Goal: Complete application form: Complete application form

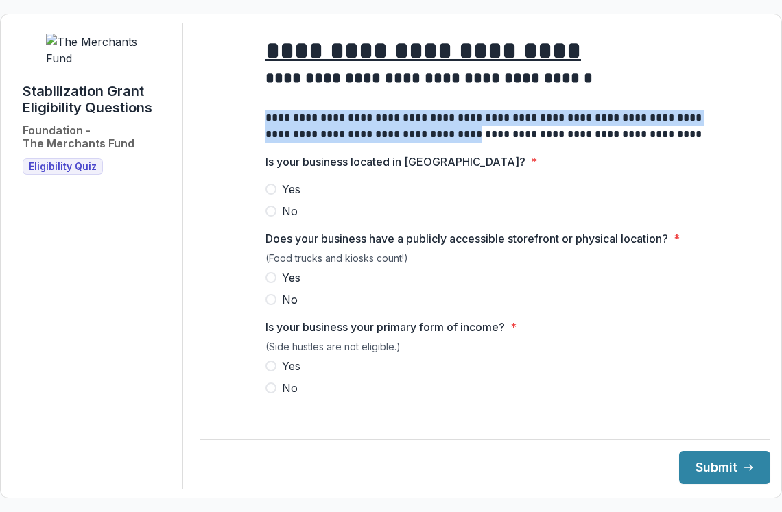
drag, startPoint x: 266, startPoint y: 127, endPoint x: 474, endPoint y: 149, distance: 208.9
click at [474, 143] on p "**********" at bounding box center [484, 126] width 439 height 33
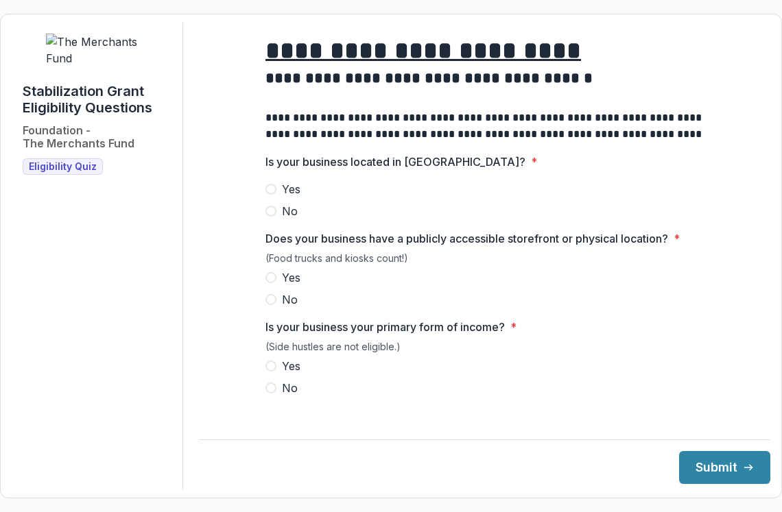
click at [321, 109] on h2 at bounding box center [484, 98] width 439 height 21
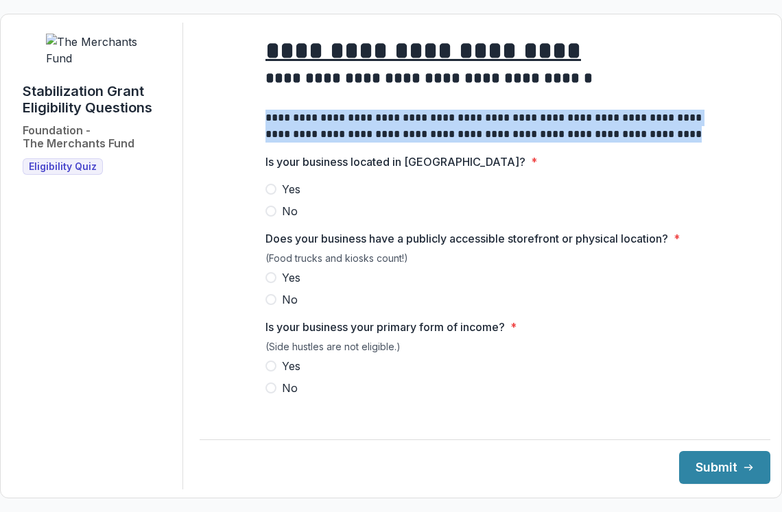
drag, startPoint x: 263, startPoint y: 123, endPoint x: 509, endPoint y: 156, distance: 248.9
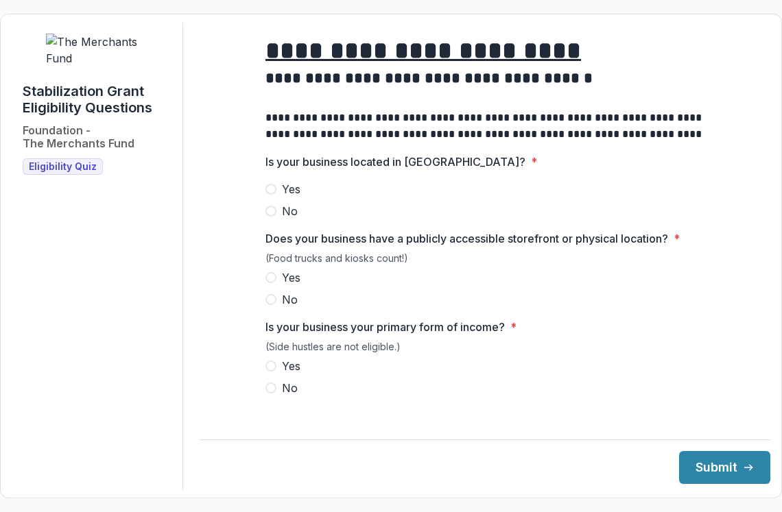
click at [602, 47] on h1 "**********" at bounding box center [484, 51] width 439 height 34
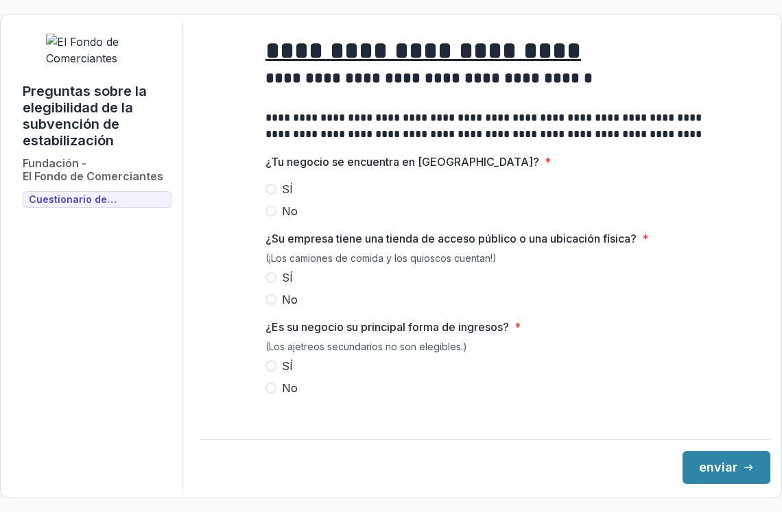
click at [268, 195] on span at bounding box center [270, 189] width 11 height 11
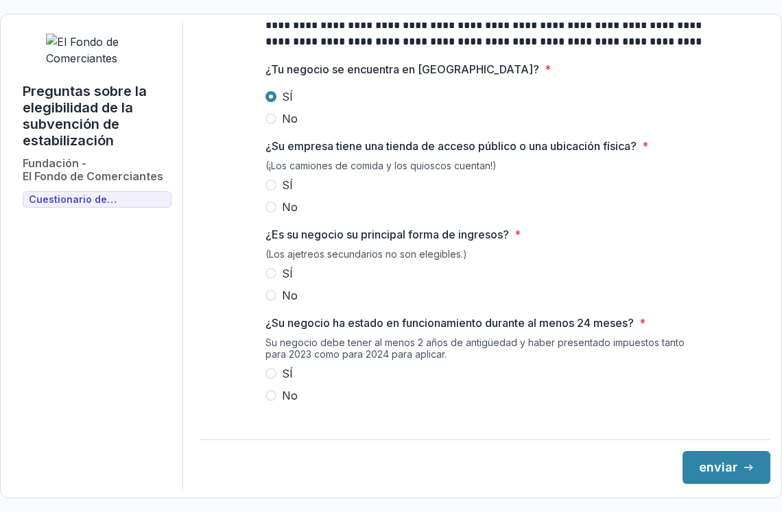
scroll to position [95, 0]
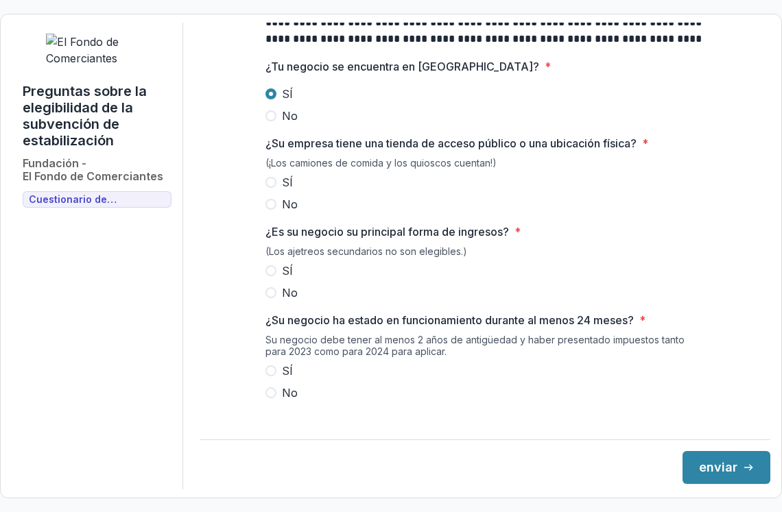
click at [269, 188] on span at bounding box center [270, 182] width 11 height 11
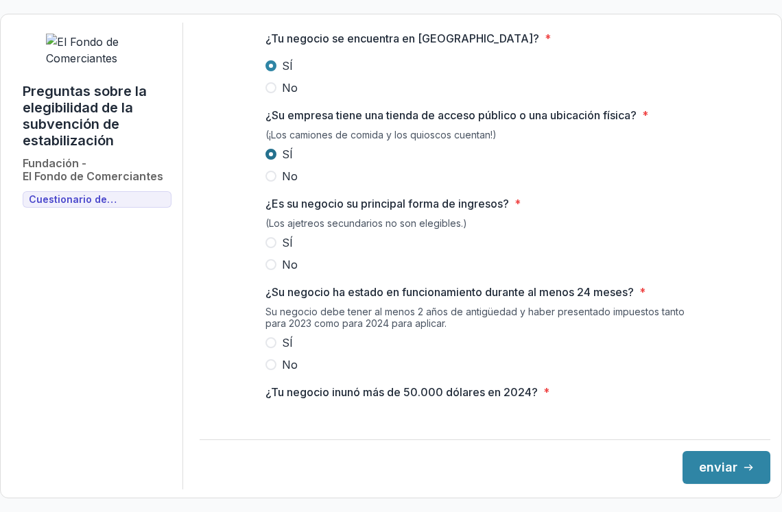
scroll to position [144, 0]
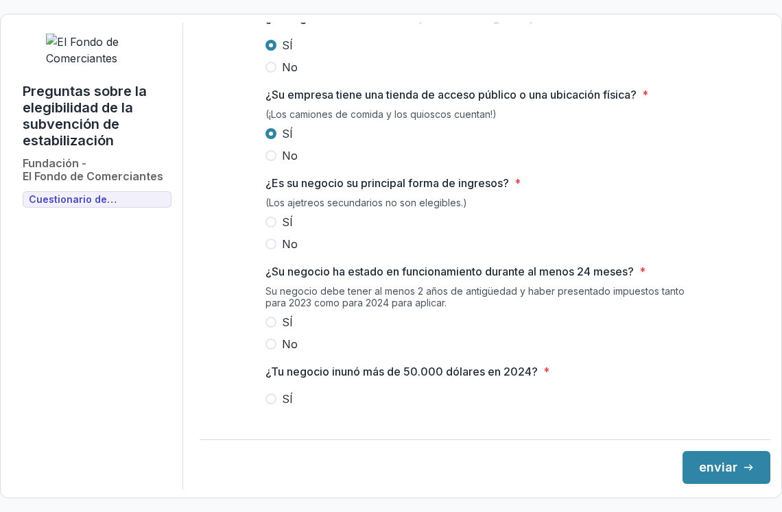
click at [270, 228] on span at bounding box center [270, 222] width 11 height 11
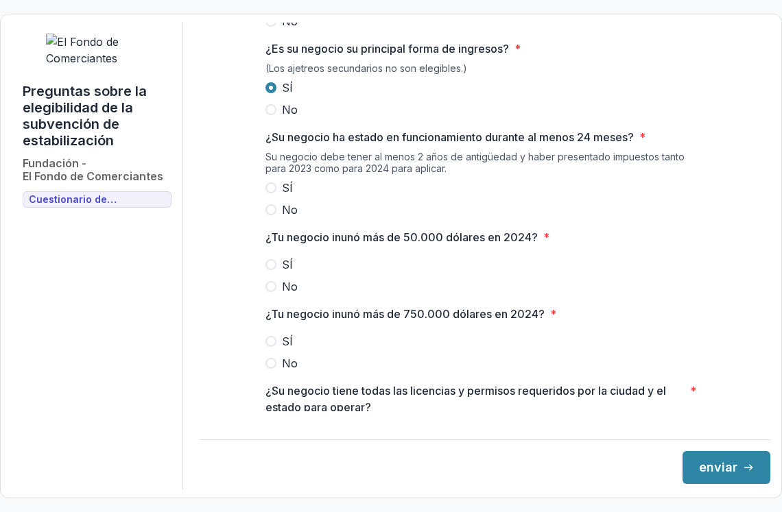
scroll to position [280, 0]
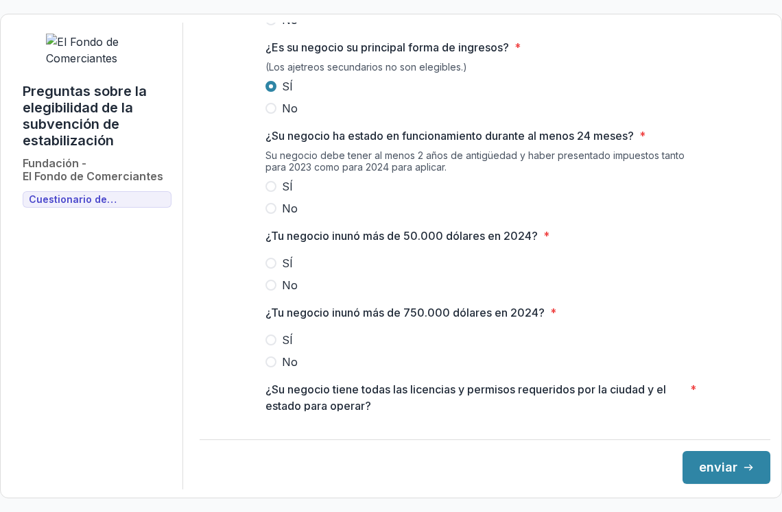
click at [268, 192] on span at bounding box center [270, 186] width 11 height 11
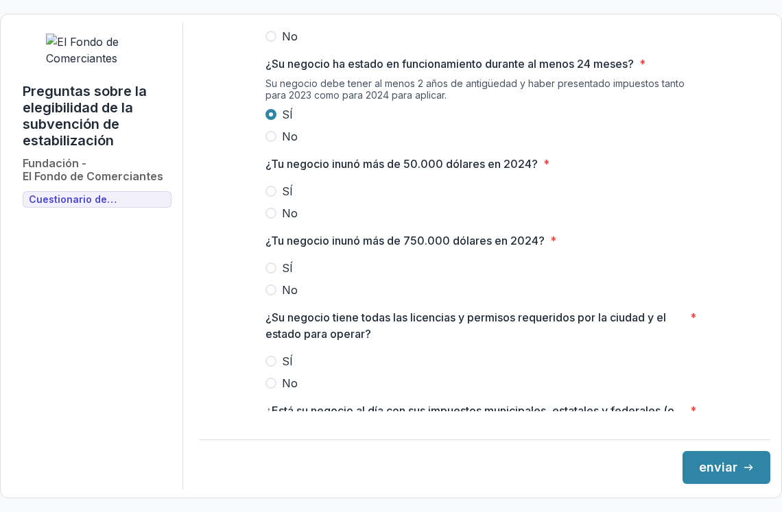
scroll to position [355, 0]
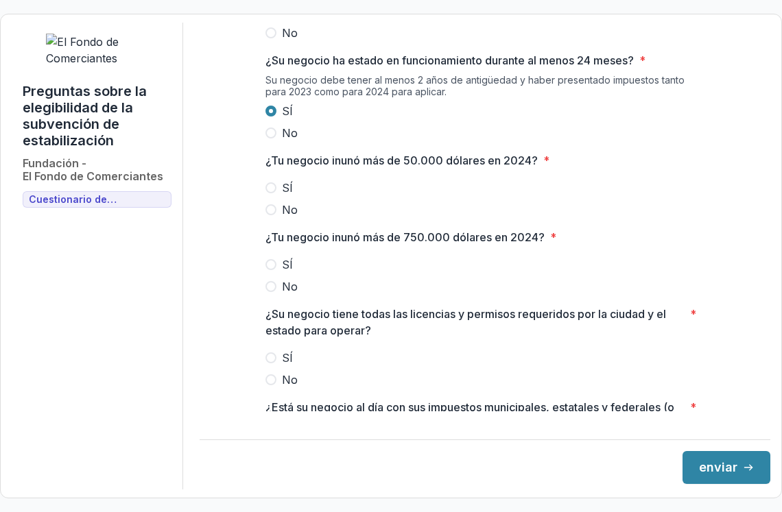
click at [268, 193] on span at bounding box center [270, 187] width 11 height 11
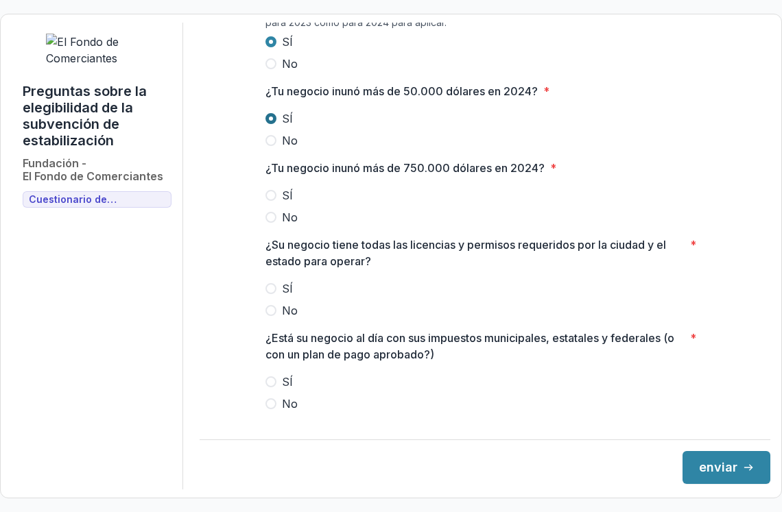
scroll to position [427, 0]
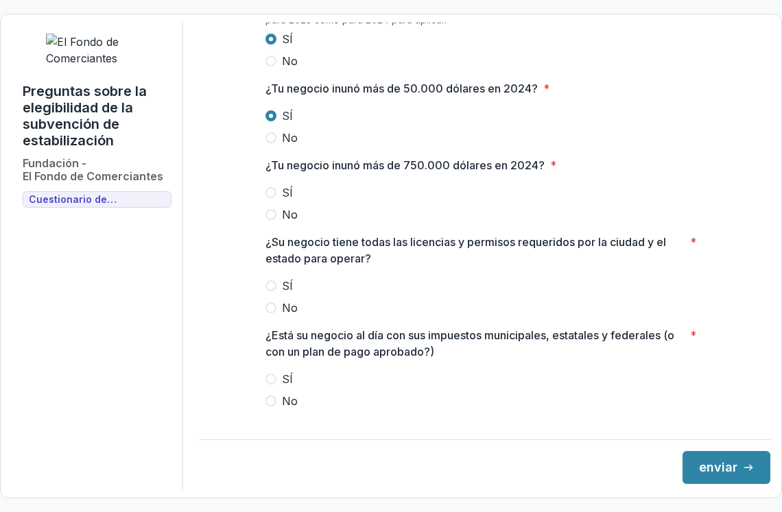
click at [273, 220] on span at bounding box center [270, 214] width 11 height 11
click at [270, 291] on span at bounding box center [270, 285] width 11 height 11
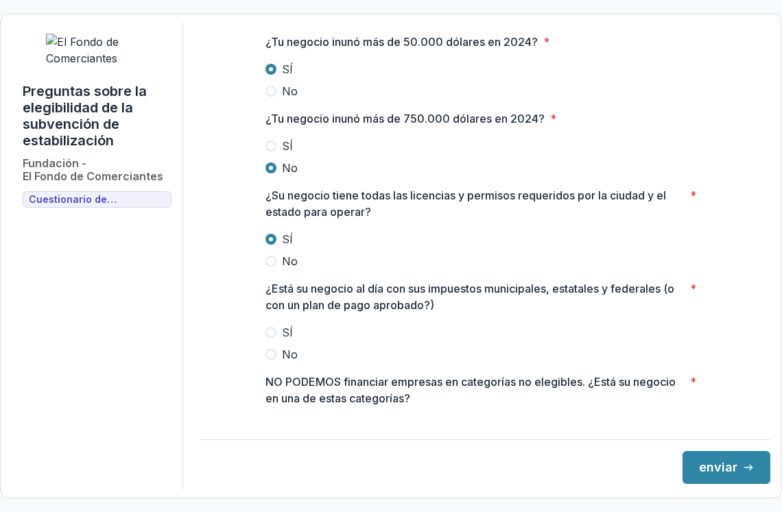
scroll to position [476, 0]
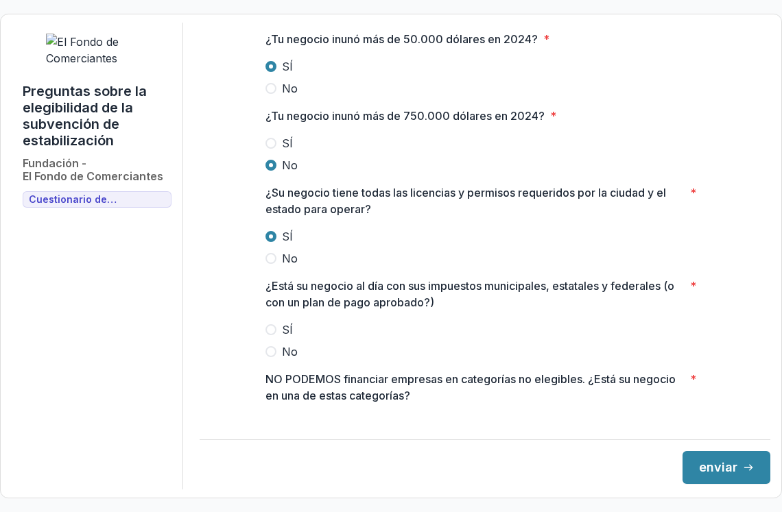
click at [271, 335] on span at bounding box center [270, 329] width 11 height 11
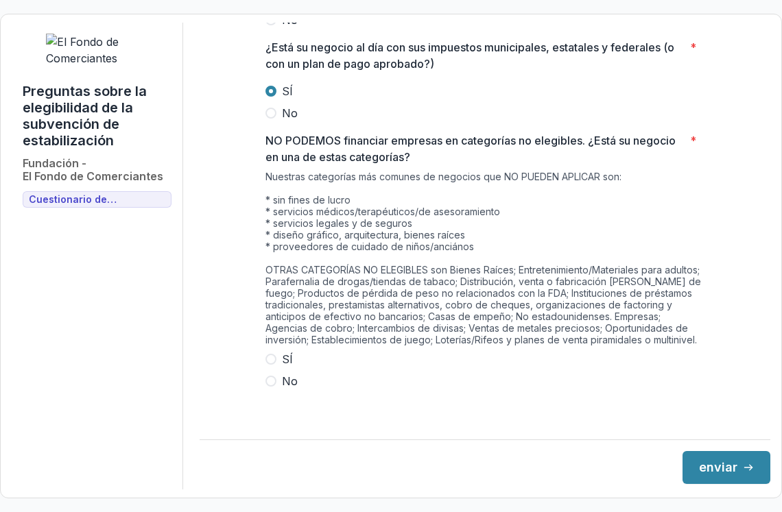
scroll to position [714, 0]
click at [267, 387] on span at bounding box center [270, 381] width 11 height 11
click at [733, 474] on button "enviar" at bounding box center [726, 467] width 88 height 33
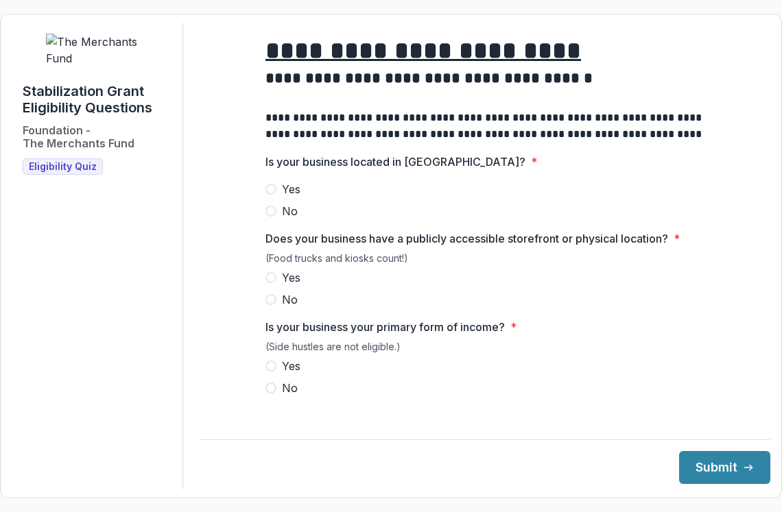
click at [274, 195] on span at bounding box center [270, 189] width 11 height 11
click at [272, 283] on span at bounding box center [270, 277] width 11 height 11
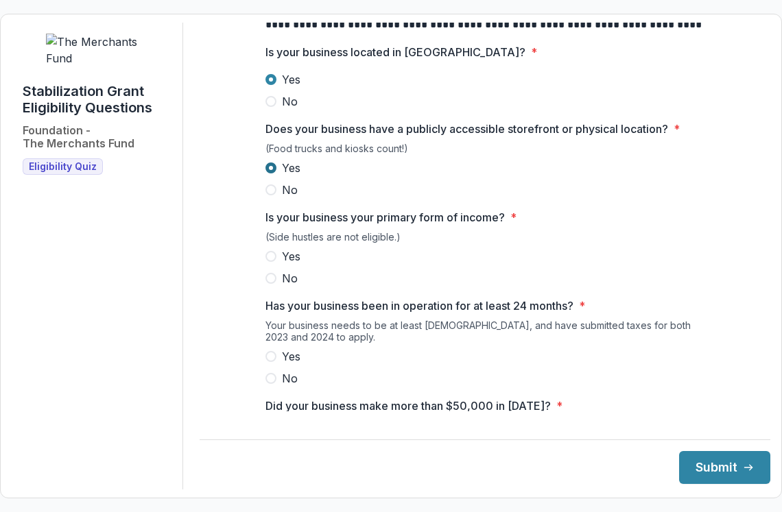
scroll to position [111, 0]
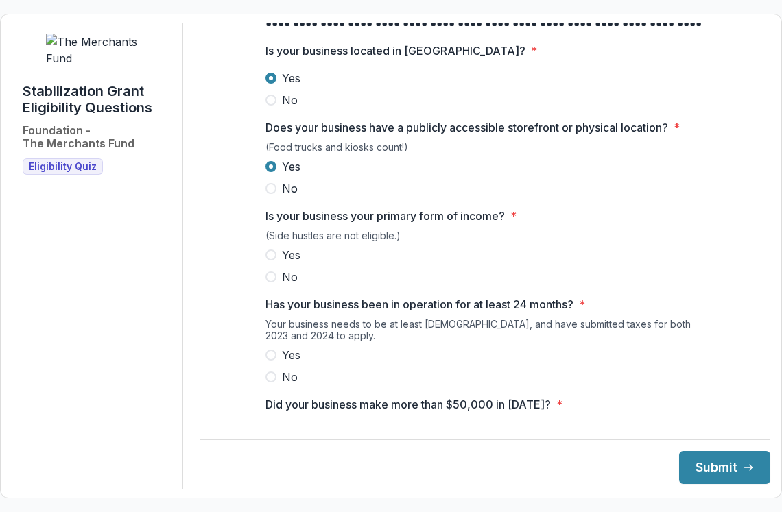
click at [267, 261] on span at bounding box center [270, 255] width 11 height 11
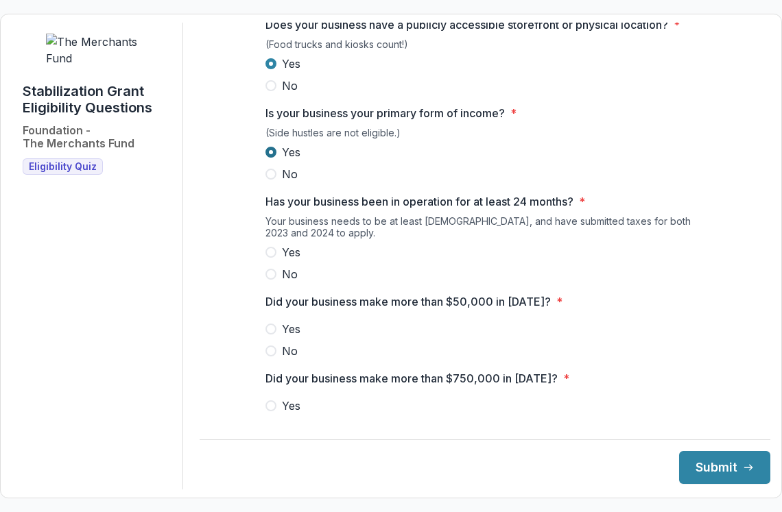
scroll to position [215, 0]
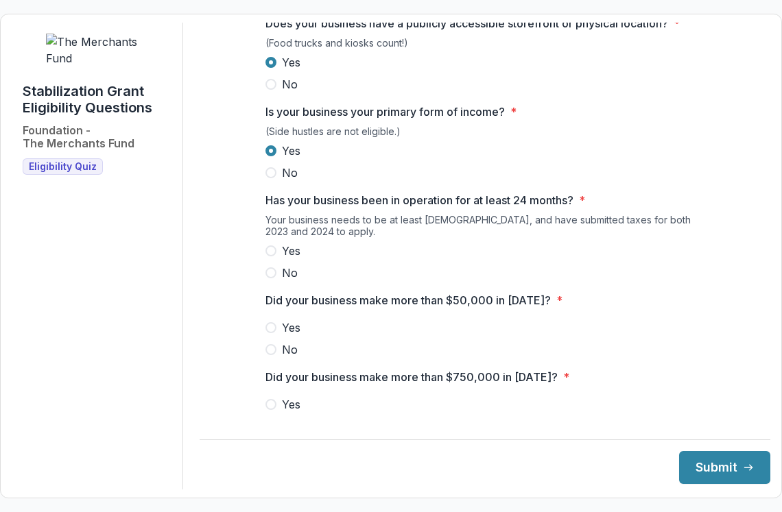
click at [269, 256] on span at bounding box center [270, 250] width 11 height 11
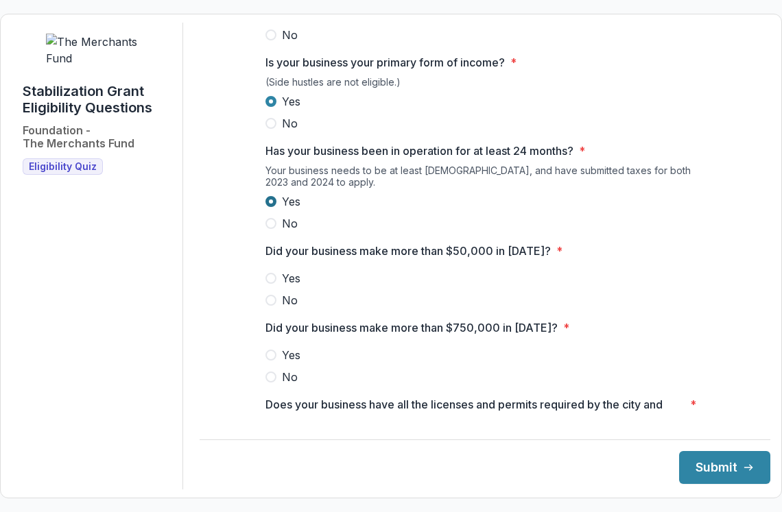
scroll to position [267, 0]
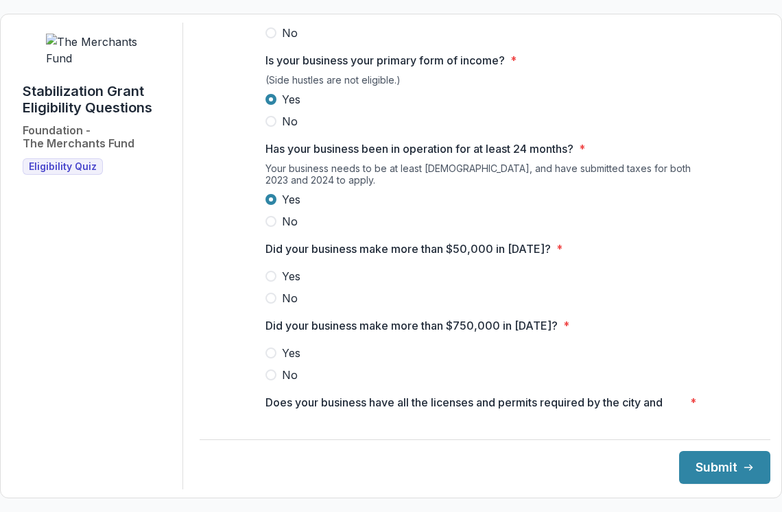
click at [271, 282] on span at bounding box center [270, 276] width 11 height 11
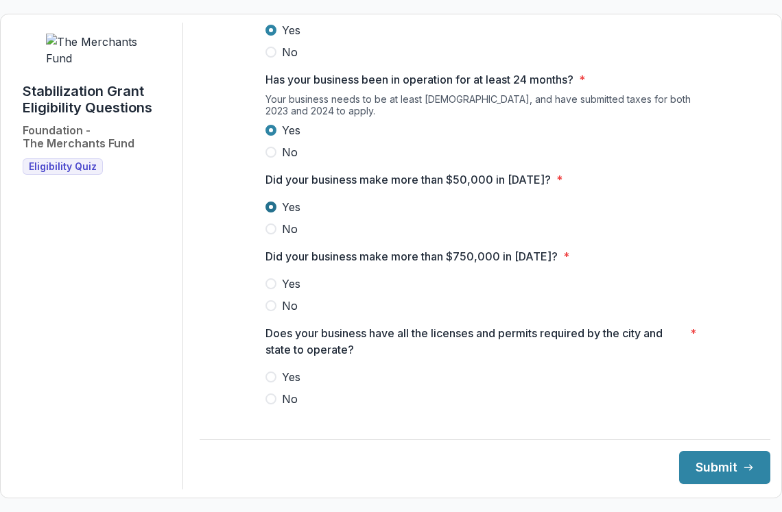
scroll to position [341, 0]
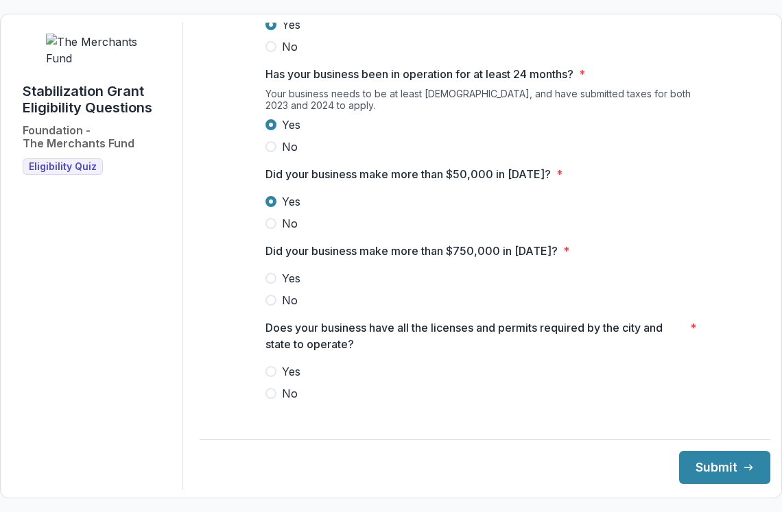
click at [273, 306] on span at bounding box center [270, 300] width 11 height 11
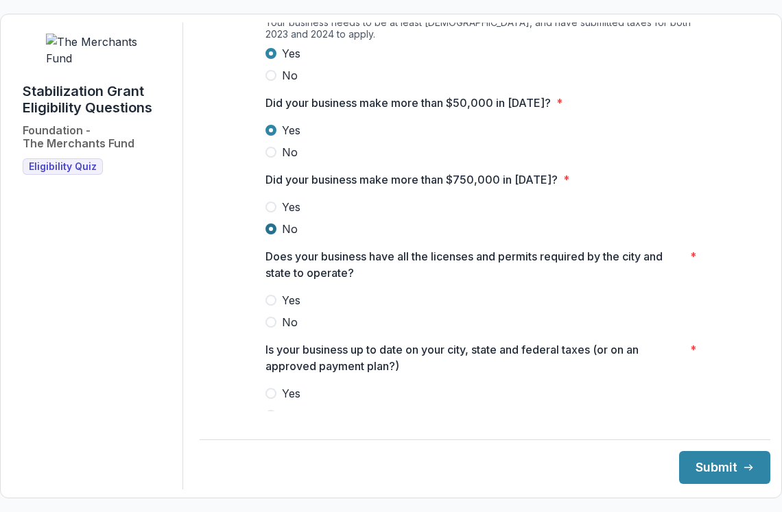
scroll to position [413, 0]
click at [271, 305] on span at bounding box center [270, 299] width 11 height 11
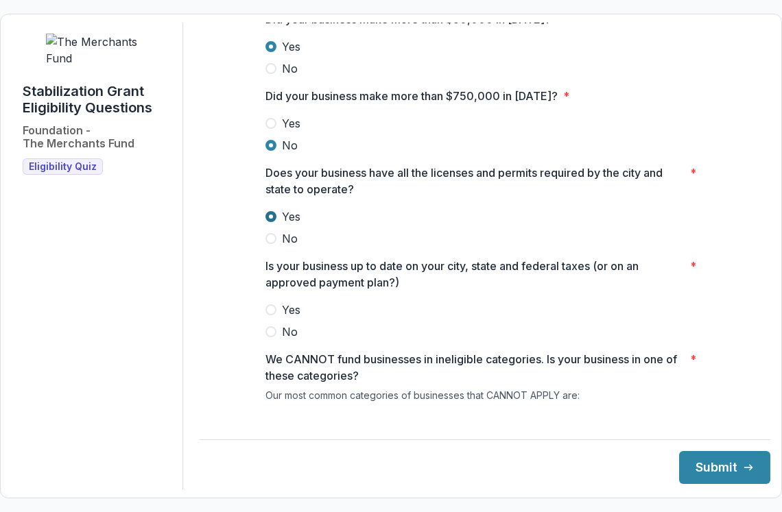
scroll to position [498, 0]
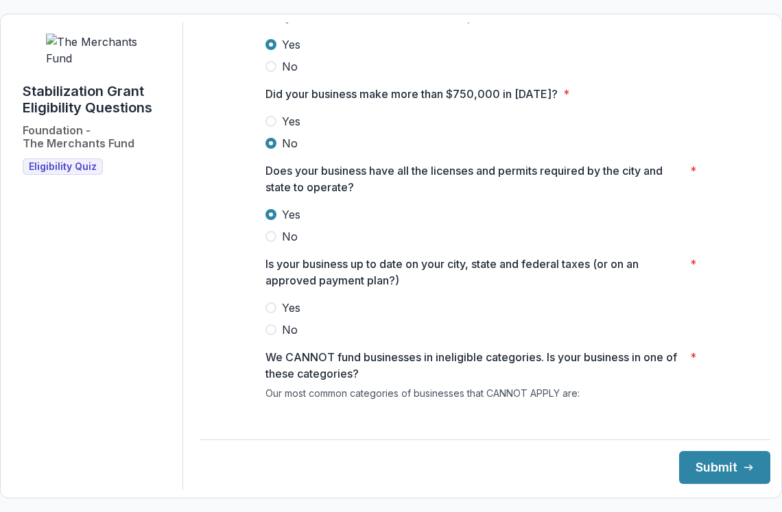
click at [271, 313] on span at bounding box center [270, 307] width 11 height 11
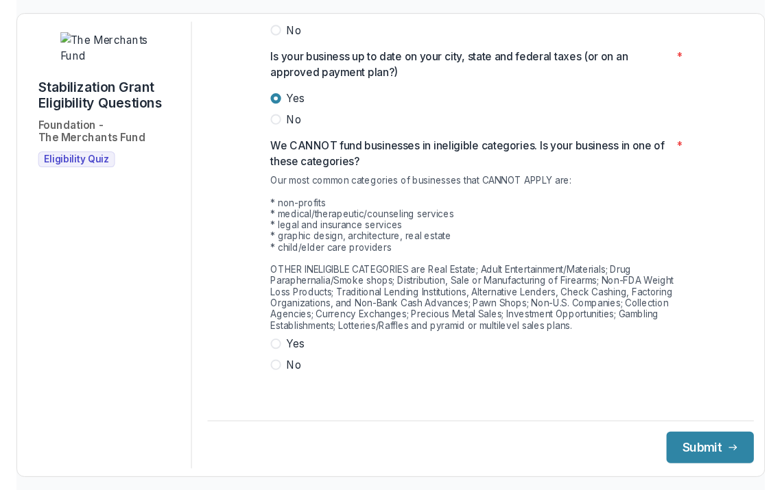
scroll to position [703, 0]
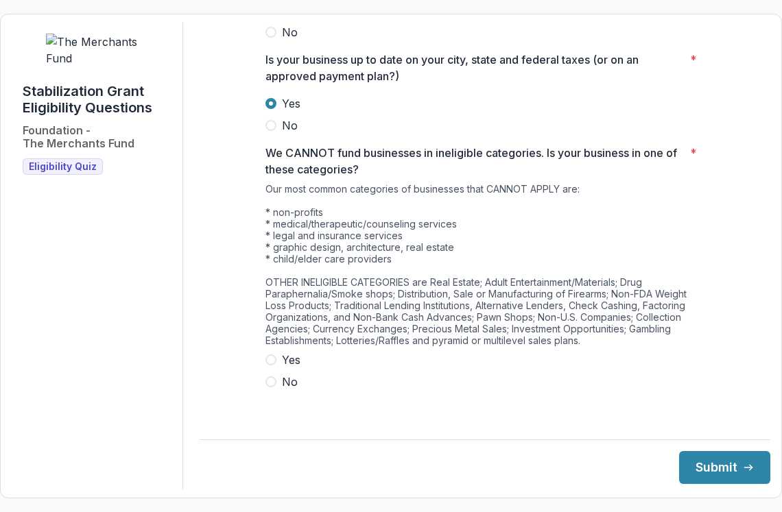
click at [274, 387] on span at bounding box center [270, 381] width 11 height 11
click at [682, 469] on button "Submit" at bounding box center [724, 467] width 91 height 33
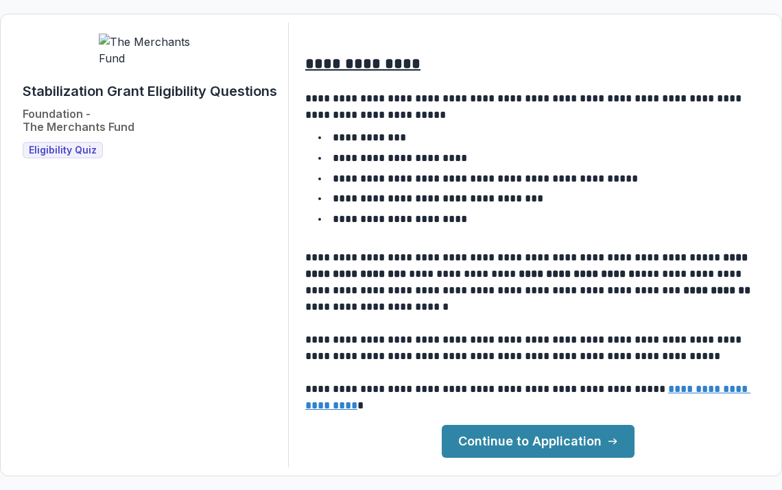
click at [535, 439] on link "Continue to Application" at bounding box center [537, 441] width 193 height 33
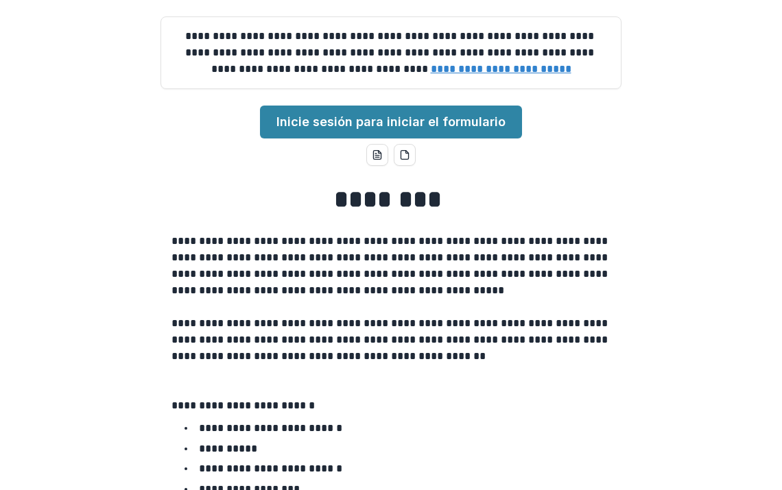
scroll to position [110, 0]
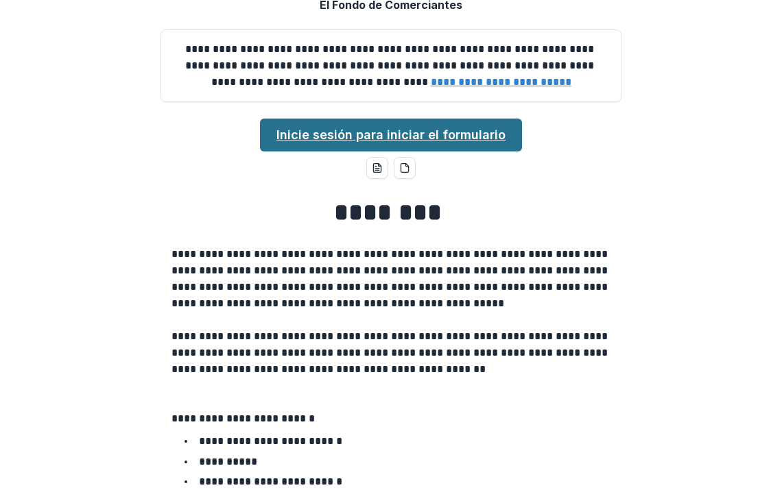
click at [440, 152] on link "Inicie sesión para iniciar el formulario" at bounding box center [391, 135] width 262 height 33
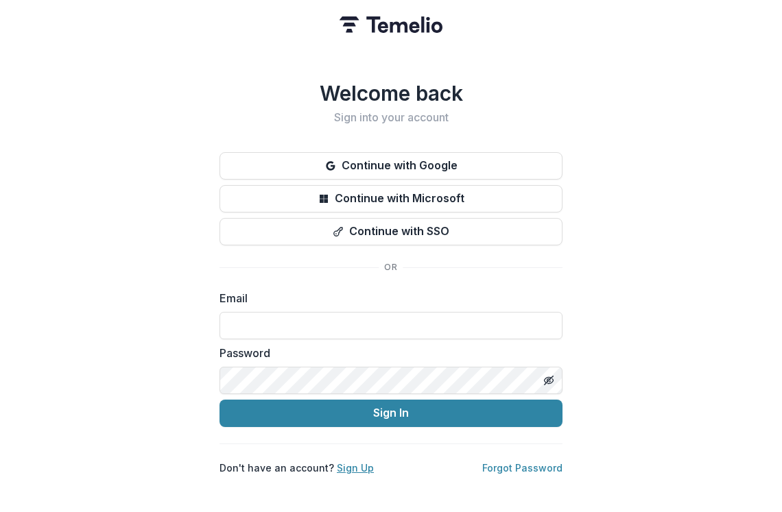
click at [346, 462] on link "Sign Up" at bounding box center [355, 468] width 37 height 12
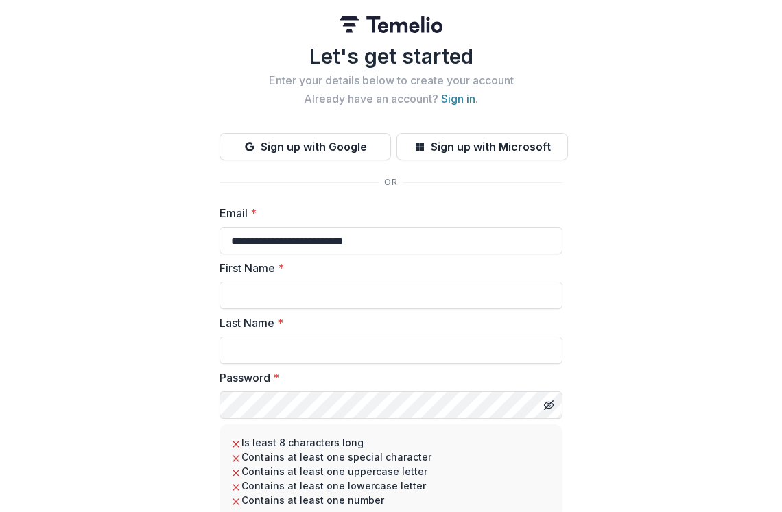
type input "**********"
click at [316, 327] on label "Last Name *" at bounding box center [386, 323] width 335 height 16
click at [316, 337] on input "Last Name *" at bounding box center [390, 350] width 343 height 27
type input "******"
click at [353, 354] on input "Last Name *" at bounding box center [390, 350] width 343 height 27
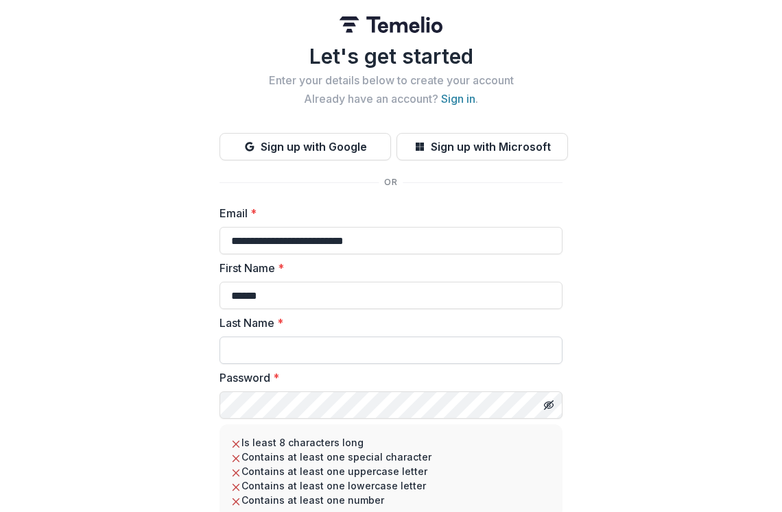
type input "*"
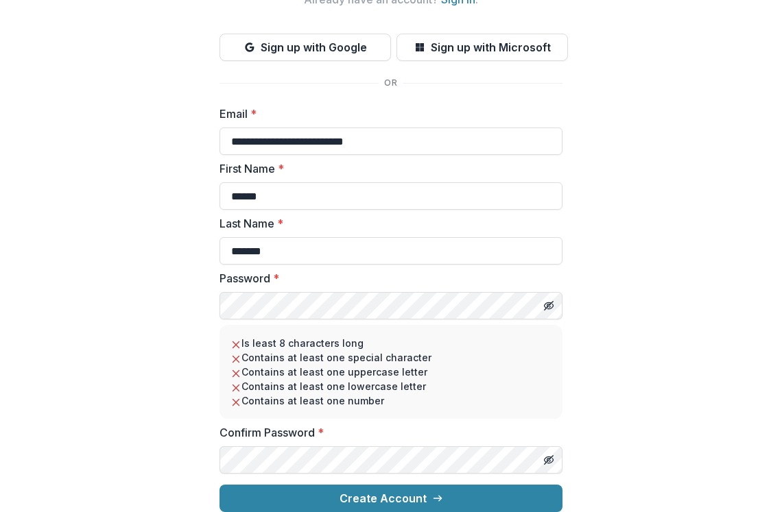
scroll to position [110, 0]
type input "*******"
